Goal: Transaction & Acquisition: Register for event/course

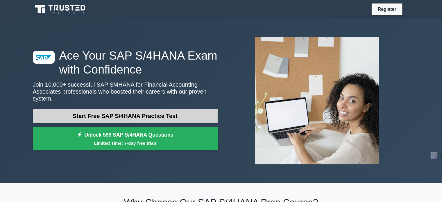
click at [134, 109] on link "Start Free SAP S/4HANA Practice Test" at bounding box center [125, 116] width 185 height 14
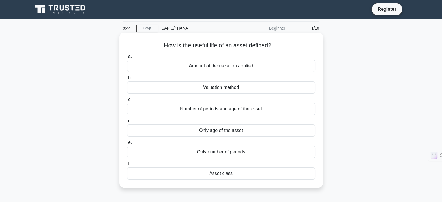
click at [224, 68] on div "Amount of depreciation applied" at bounding box center [221, 66] width 188 height 12
click at [127, 58] on input "a. Amount of depreciation applied" at bounding box center [127, 57] width 0 height 4
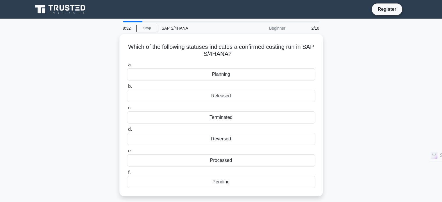
click at [359, 66] on div "Which of the following statuses indicates a confirmed costing run in SAP S/4HAN…" at bounding box center [220, 118] width 383 height 169
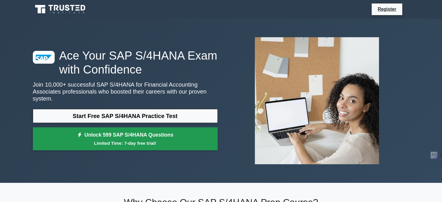
click at [124, 130] on link "Unlock 599 SAP S/4HANA Questions Limited Time: 7-day free trial!" at bounding box center [125, 138] width 185 height 23
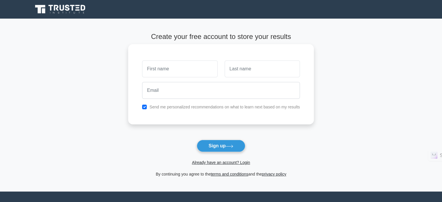
click at [185, 71] on input "text" at bounding box center [179, 68] width 75 height 17
type input "Izi"
click at [243, 71] on input "text" at bounding box center [261, 68] width 75 height 17
type input "Versano"
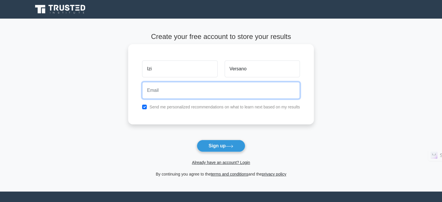
click at [239, 90] on input "email" at bounding box center [221, 90] width 158 height 17
type input "iziversano@gmail.com"
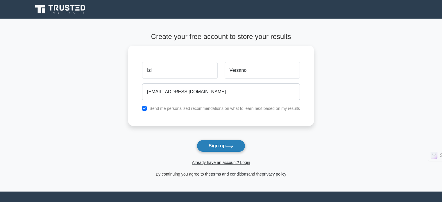
click at [221, 147] on button "Sign up" at bounding box center [221, 146] width 49 height 12
